Goal: Information Seeking & Learning: Compare options

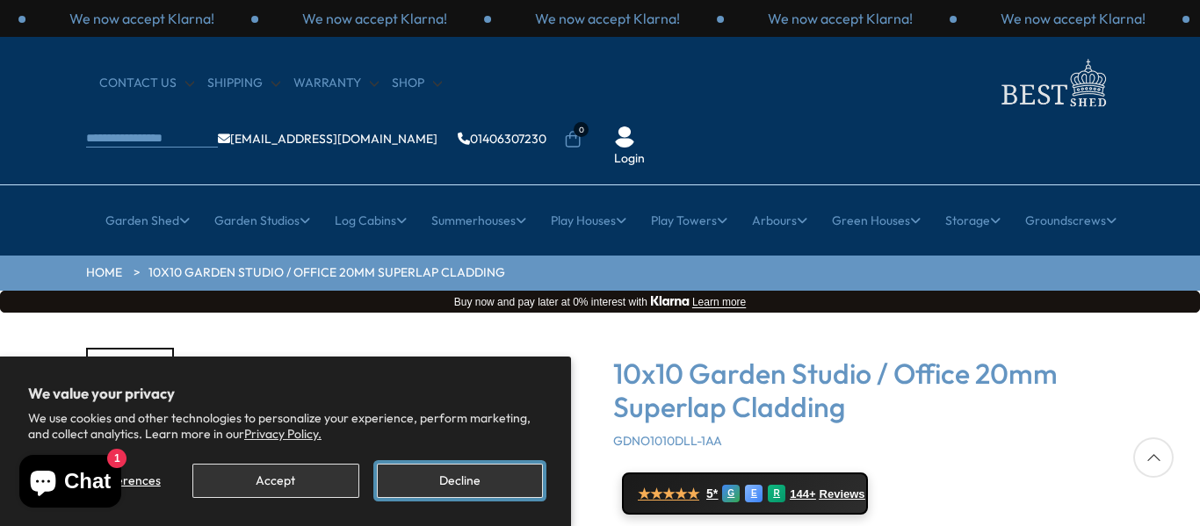
click at [454, 473] on button "Decline" at bounding box center [460, 481] width 166 height 34
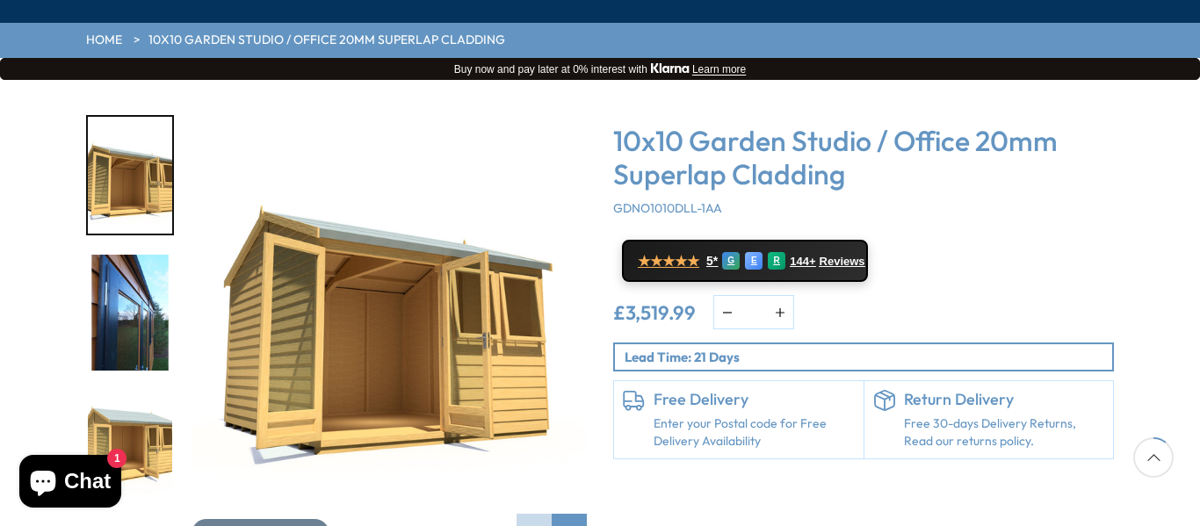
scroll to position [264, 0]
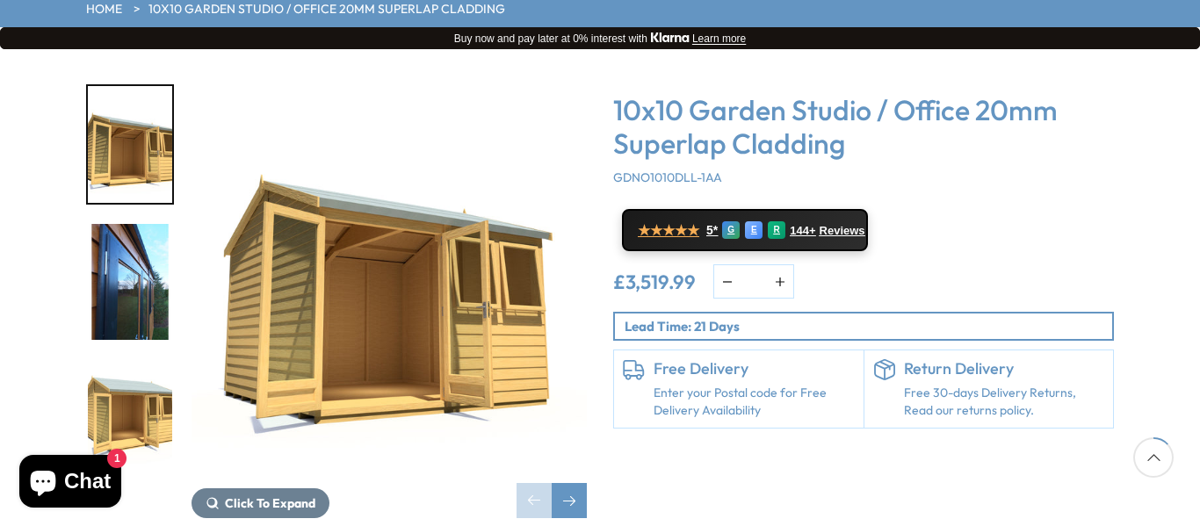
click at [150, 361] on img "3 / 16" at bounding box center [130, 419] width 84 height 117
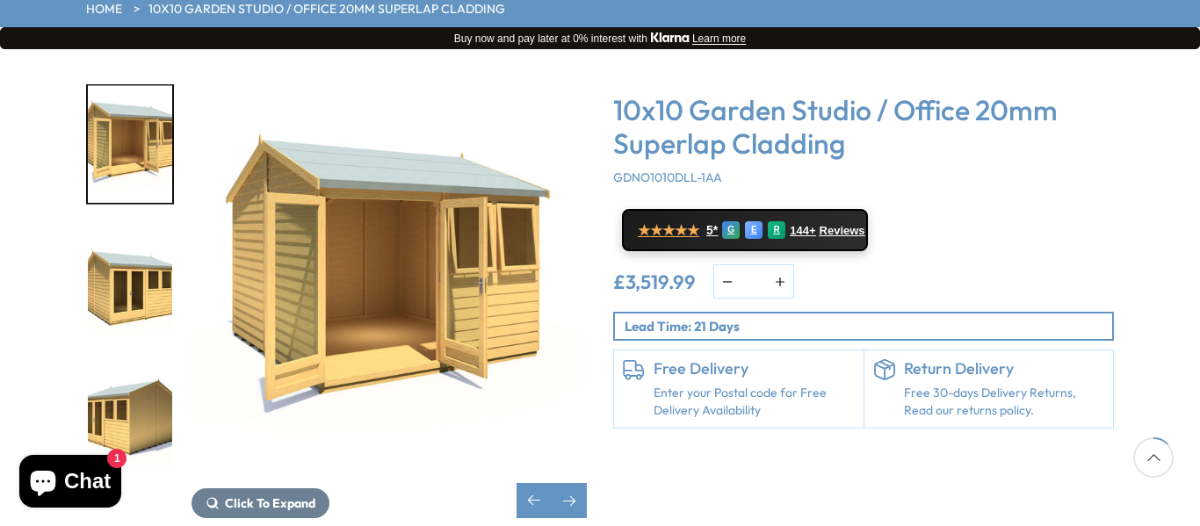
click at [147, 361] on img "5 / 16" at bounding box center [130, 419] width 84 height 117
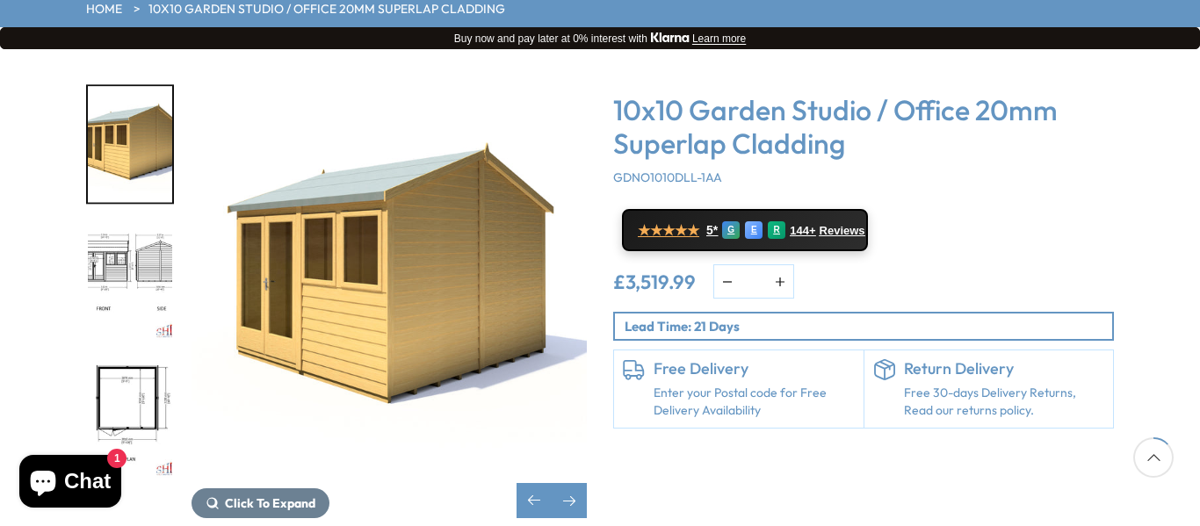
click at [147, 361] on img "7 / 16" at bounding box center [130, 419] width 84 height 117
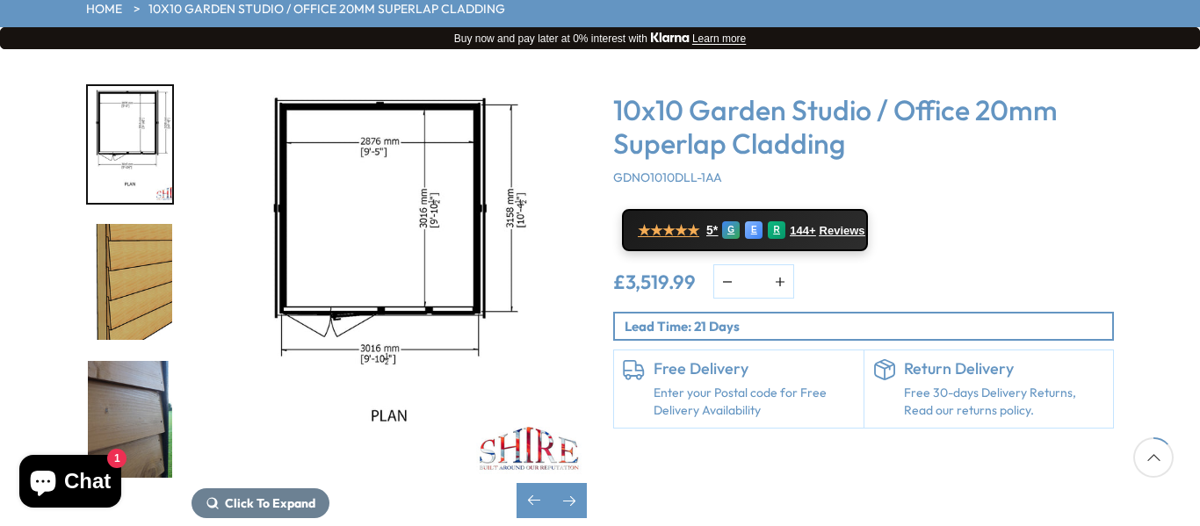
click at [142, 361] on img "9 / 16" at bounding box center [130, 419] width 84 height 117
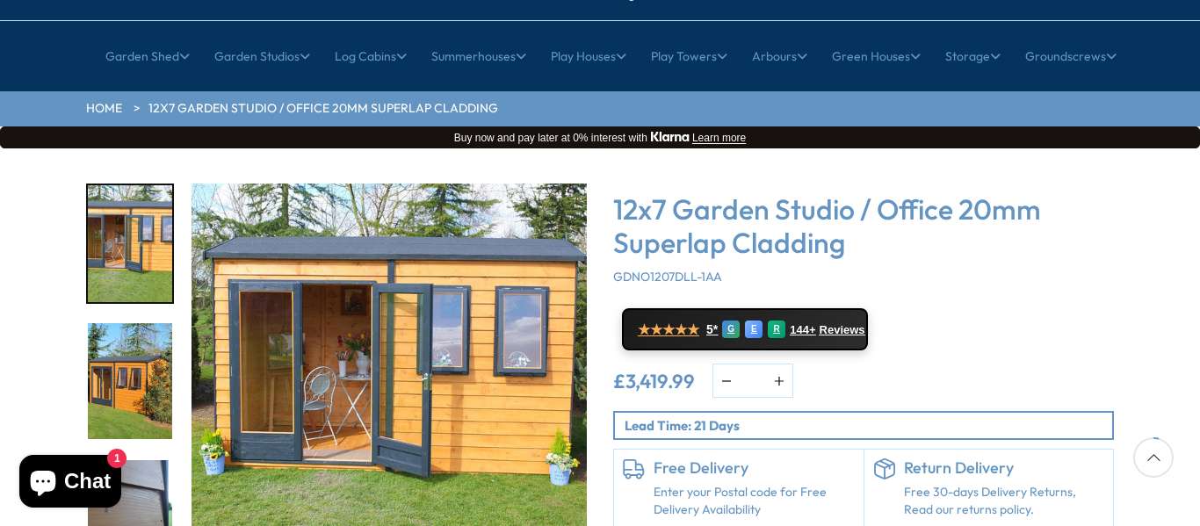
scroll to position [264, 0]
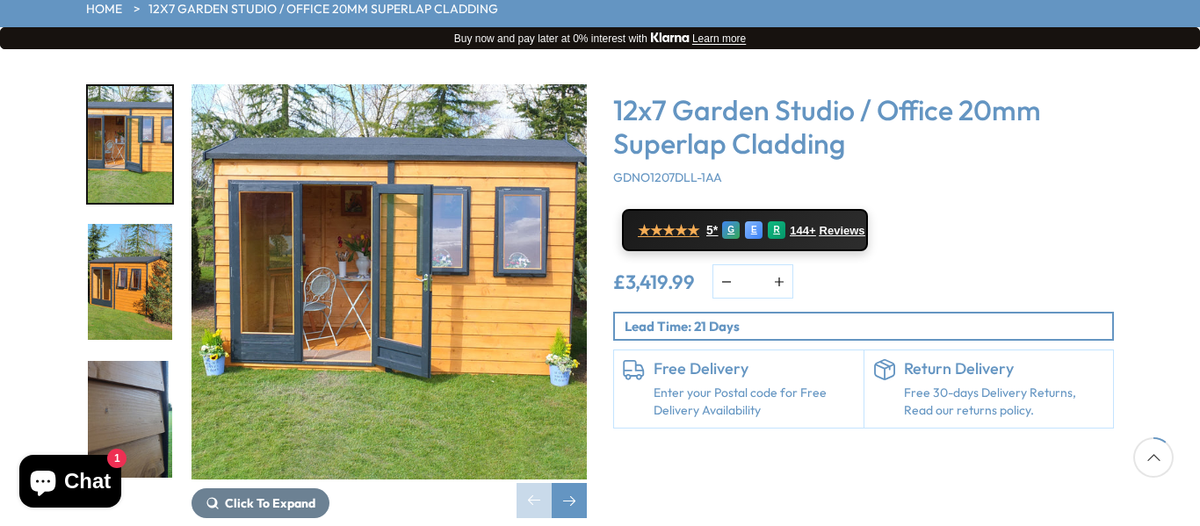
click at [119, 364] on img "3 / 14" at bounding box center [130, 419] width 84 height 117
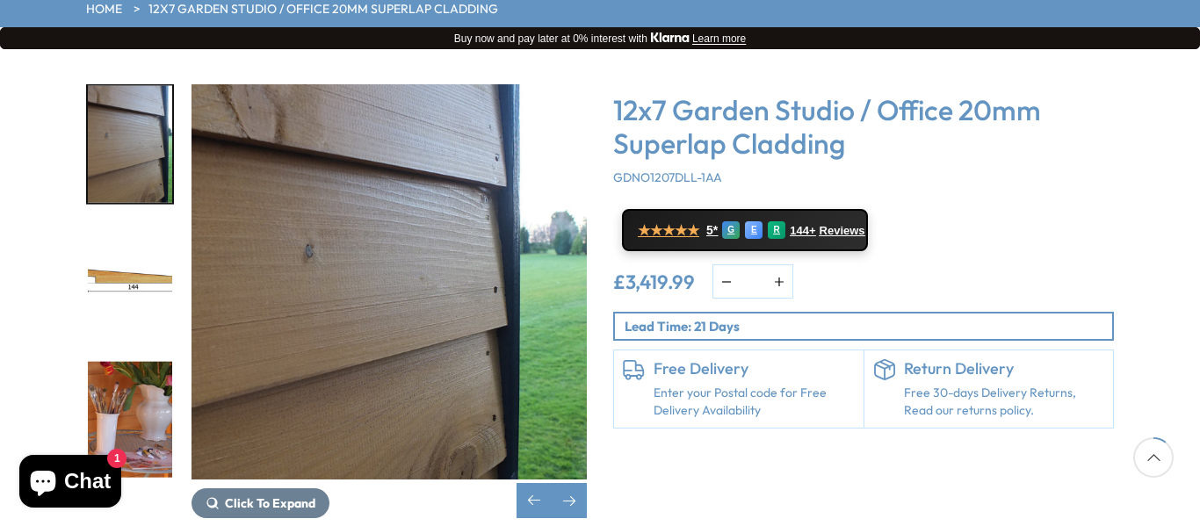
click at [145, 237] on img "4 / 14" at bounding box center [130, 282] width 84 height 117
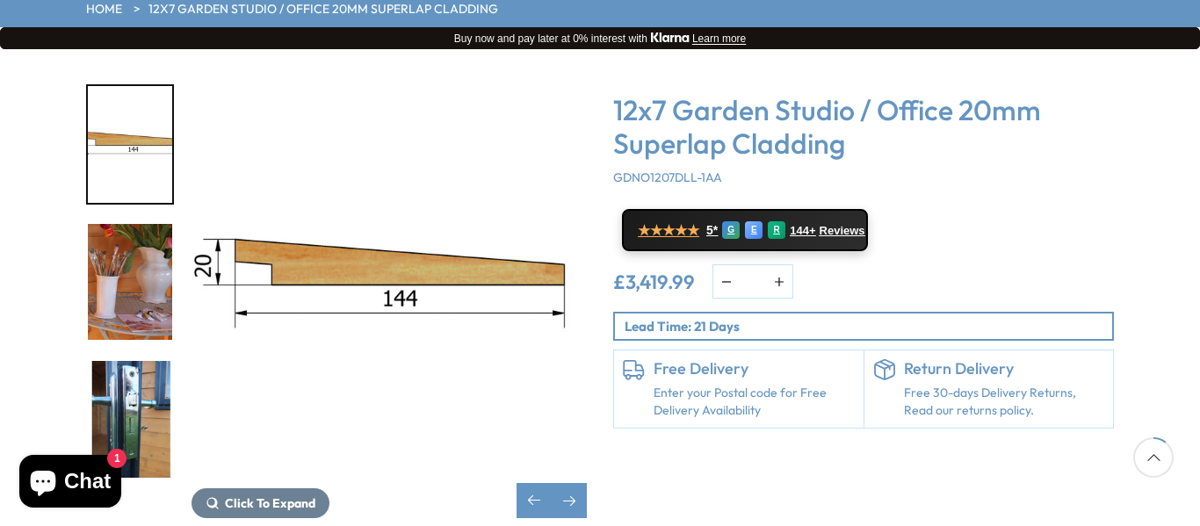
click at [114, 361] on img "6 / 14" at bounding box center [130, 419] width 84 height 117
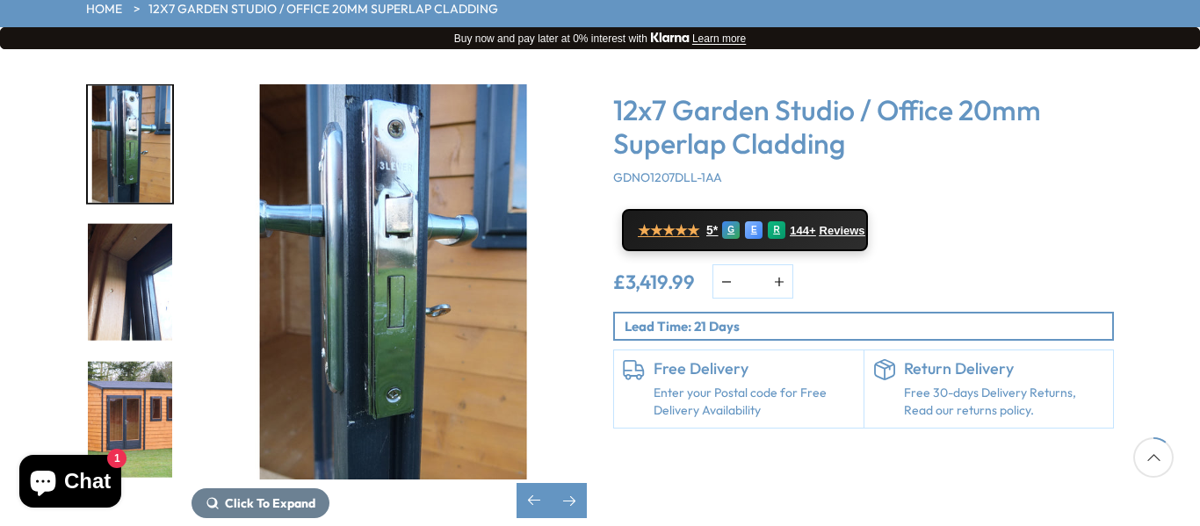
click at [114, 361] on img "8 / 14" at bounding box center [130, 419] width 84 height 117
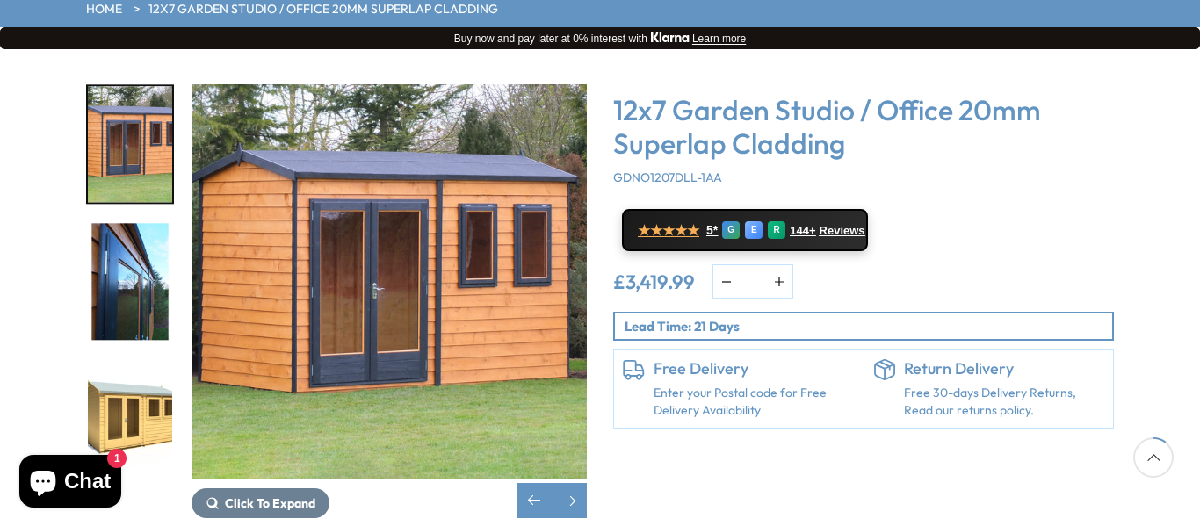
click at [114, 361] on img "10 / 14" at bounding box center [130, 419] width 84 height 117
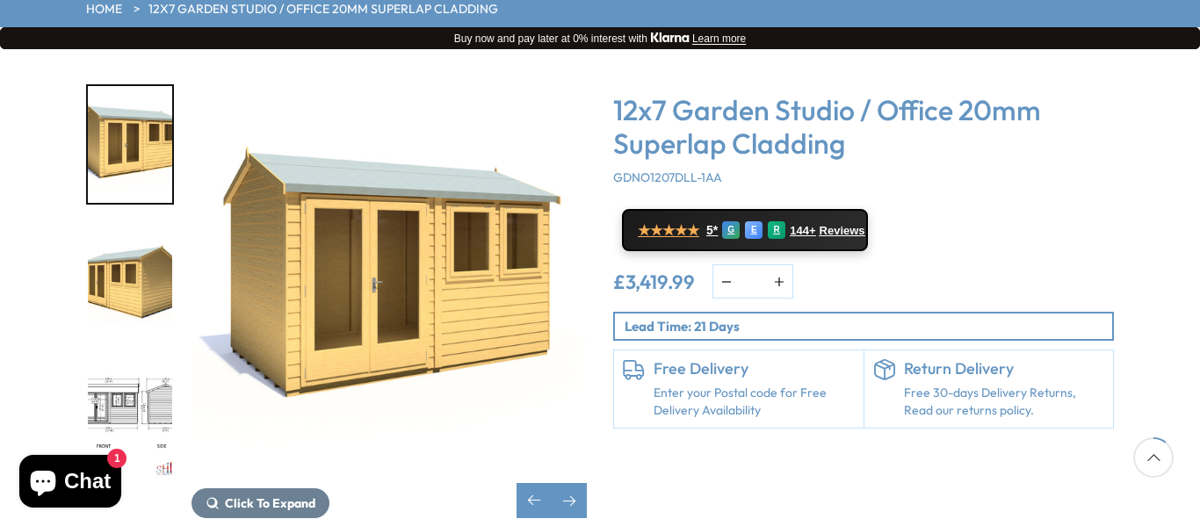
click at [114, 361] on img "12 / 14" at bounding box center [130, 419] width 84 height 117
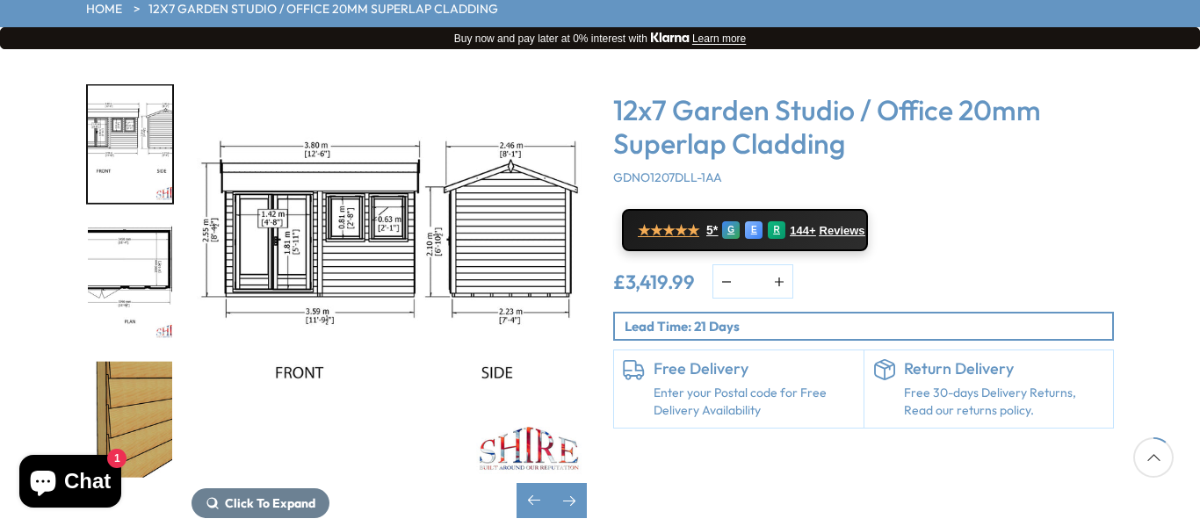
click at [124, 224] on img "13 / 14" at bounding box center [130, 282] width 84 height 117
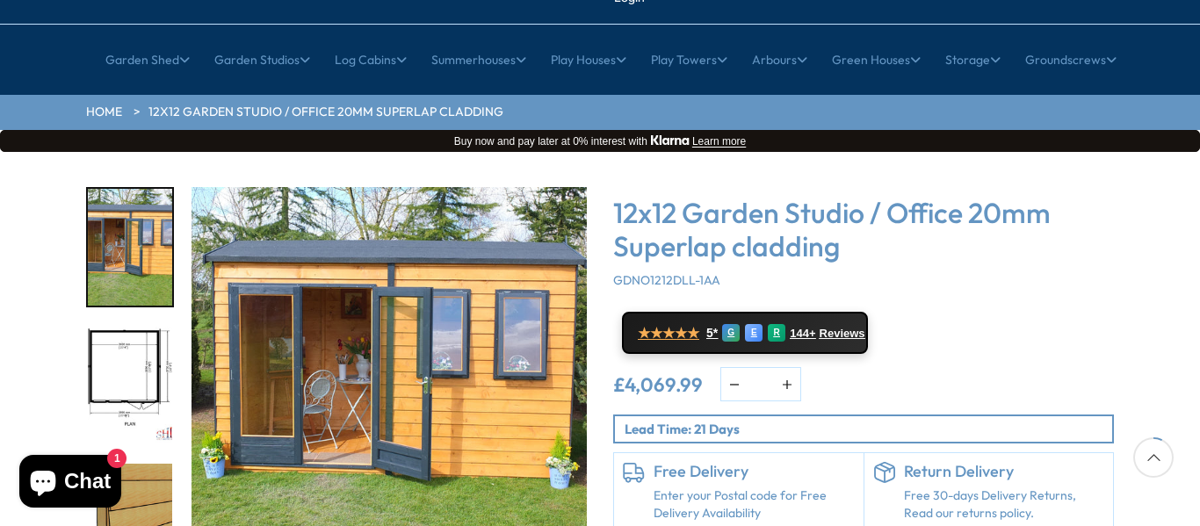
scroll to position [176, 0]
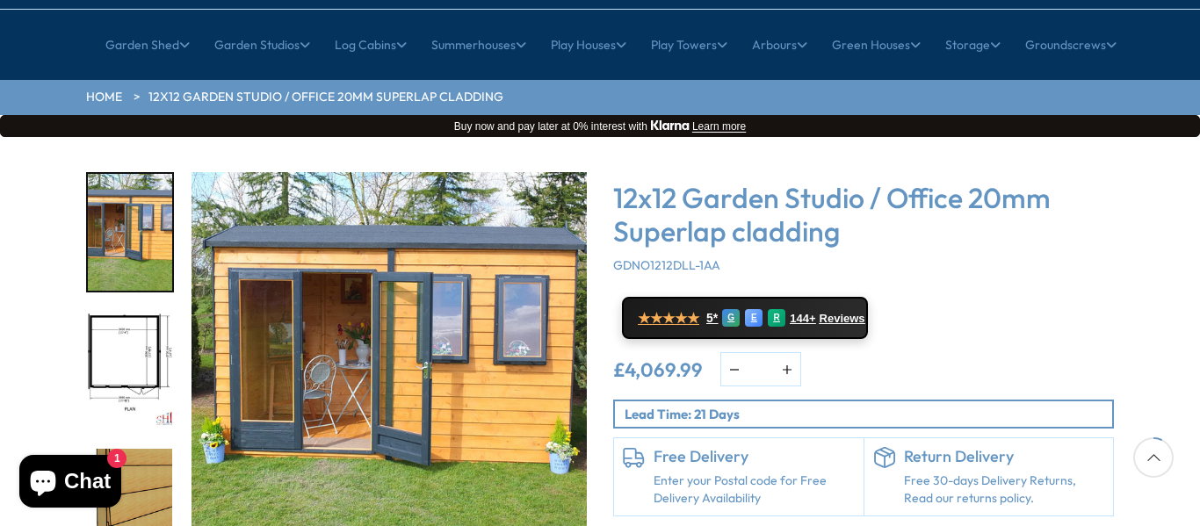
click at [119, 337] on img "2 / 16" at bounding box center [130, 370] width 84 height 117
